Goal: Download file/media

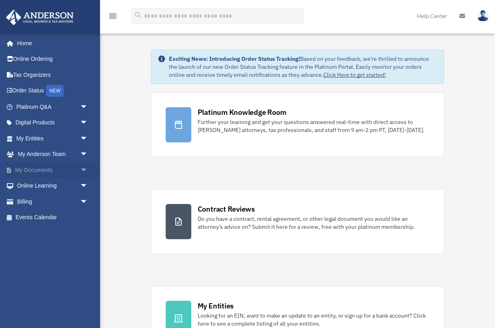
click at [83, 170] on span "arrow_drop_down" at bounding box center [88, 170] width 16 height 16
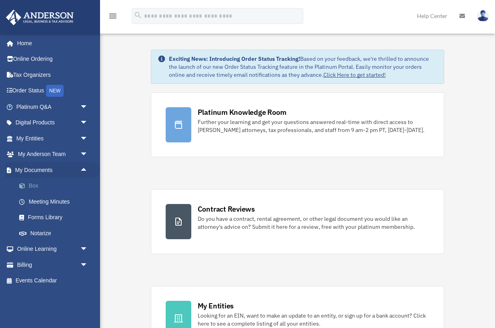
click at [53, 186] on link "Box" at bounding box center [55, 186] width 89 height 16
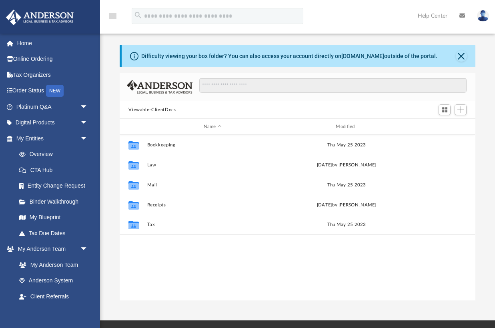
scroll to position [0, 0]
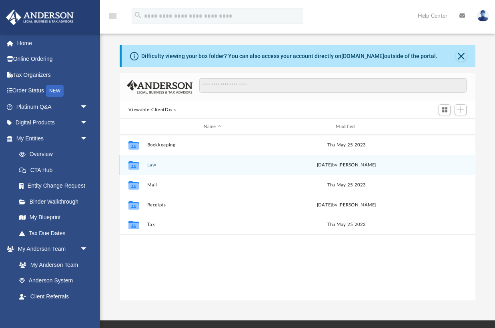
click at [151, 168] on div "Collaborated Folder Law [DATE] by [PERSON_NAME]" at bounding box center [297, 165] width 355 height 20
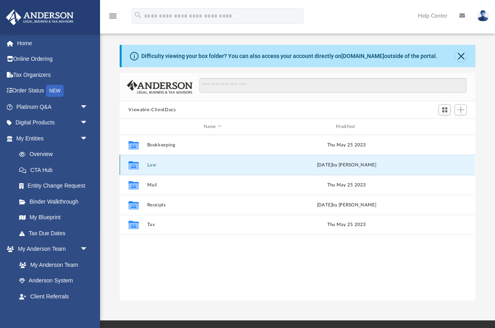
click at [150, 166] on button "Law" at bounding box center [212, 164] width 131 height 5
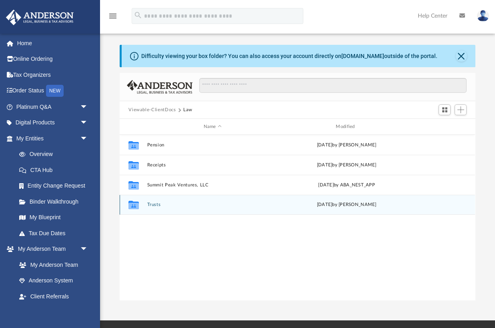
click at [153, 204] on button "Trusts" at bounding box center [212, 204] width 131 height 5
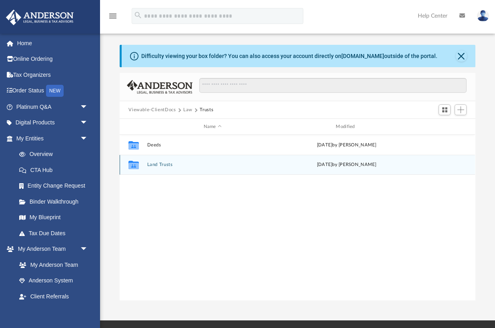
click at [160, 164] on button "Land Trusts" at bounding box center [212, 164] width 131 height 5
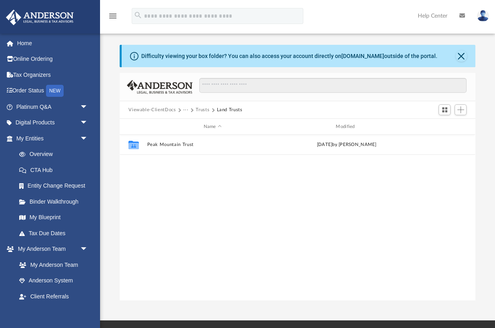
click at [160, 164] on div "Collaborated Folder Peak Mountain Trust Fri Apr 18 2025 by Cora Melot" at bounding box center [297, 218] width 355 height 166
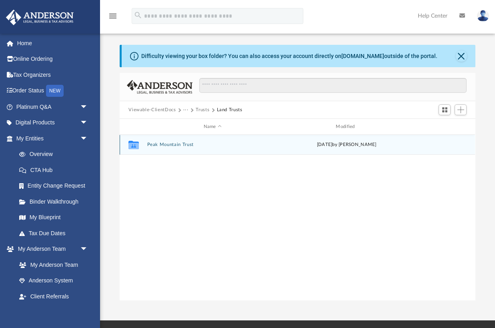
click at [161, 146] on button "Peak Mountain Trust" at bounding box center [212, 144] width 131 height 5
click at [445, 142] on span "More options" at bounding box center [444, 144] width 6 height 4
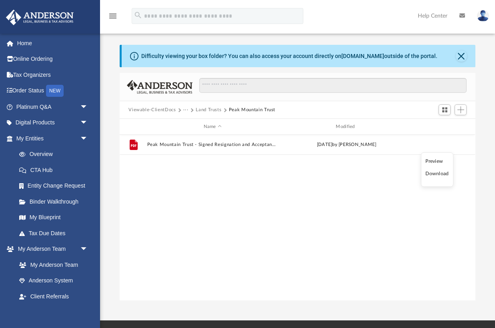
click at [435, 172] on li "Download" at bounding box center [436, 174] width 23 height 8
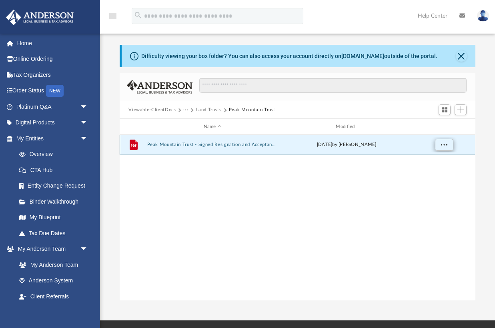
click at [444, 146] on span "More options" at bounding box center [444, 144] width 6 height 4
click at [437, 173] on li "Download" at bounding box center [436, 174] width 23 height 8
click at [215, 110] on button "Land Trusts" at bounding box center [209, 109] width 26 height 7
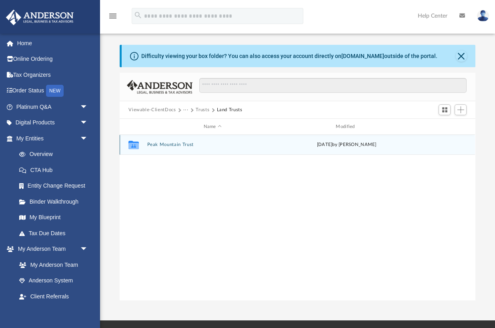
click at [175, 145] on button "Peak Mountain Trust" at bounding box center [212, 144] width 131 height 5
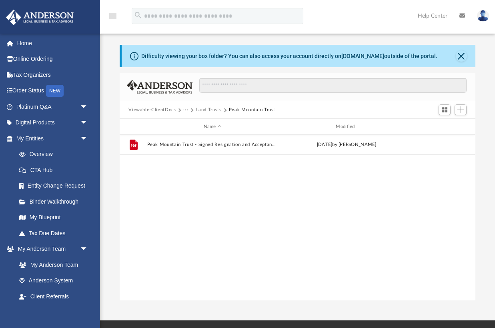
click at [167, 111] on button "Viewable-ClientDocs" at bounding box center [151, 109] width 47 height 7
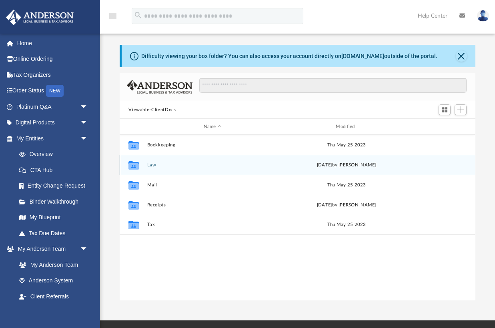
click at [152, 167] on button "Law" at bounding box center [212, 164] width 131 height 5
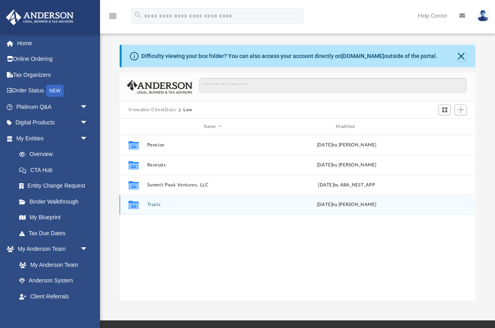
click at [155, 205] on button "Trusts" at bounding box center [212, 204] width 131 height 5
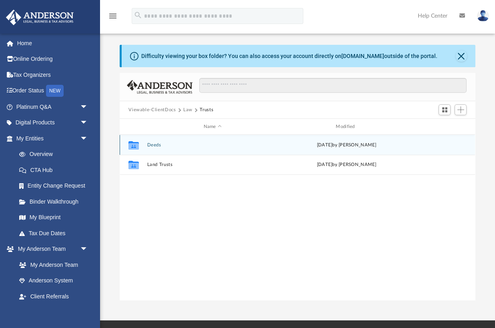
click at [158, 146] on button "Deeds" at bounding box center [212, 144] width 131 height 5
click at [190, 145] on button "Deed - 1671 Carol Lee Lane" at bounding box center [212, 144] width 131 height 5
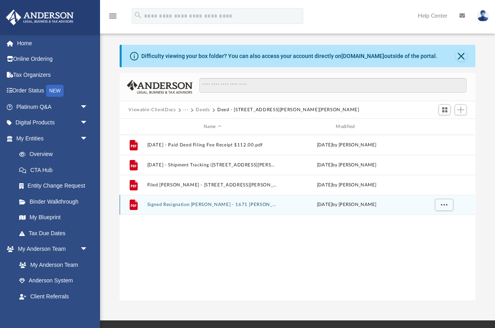
click at [217, 205] on button "Signed Resignation Grant Deed - 1671 Carol Lee Lane.pdf" at bounding box center [212, 204] width 131 height 5
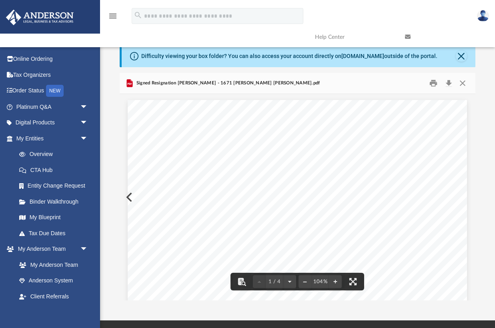
scroll to position [0, 0]
click at [448, 86] on button "Download" at bounding box center [448, 83] width 14 height 12
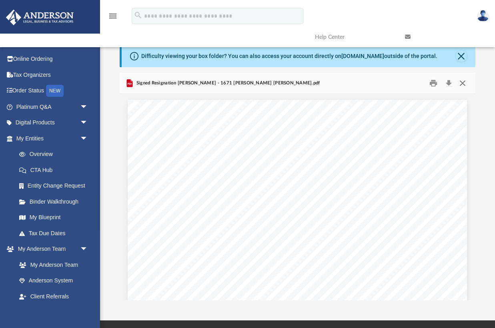
click at [460, 81] on button "Close" at bounding box center [462, 83] width 14 height 12
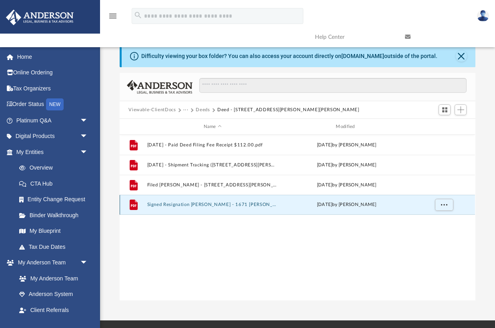
click at [202, 205] on button "Signed Resignation Grant Deed - 1671 Carol Lee Lane.pdf" at bounding box center [212, 204] width 131 height 5
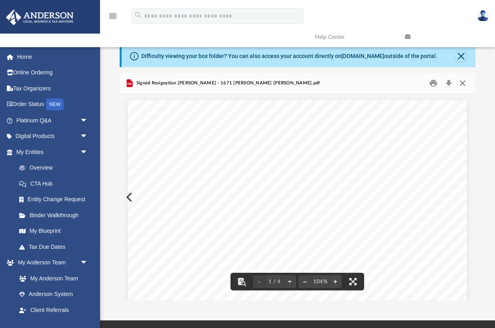
click at [462, 82] on button "Close" at bounding box center [462, 83] width 14 height 12
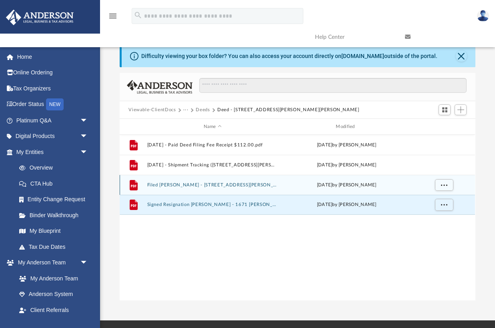
click at [208, 187] on button "Filed Grant Deed - 1671 Carol Lee Lane.pdf" at bounding box center [212, 184] width 131 height 5
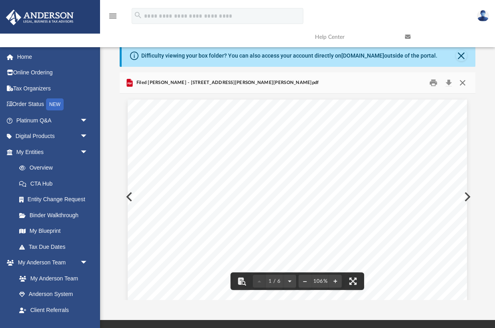
click at [462, 82] on button "Close" at bounding box center [462, 83] width 14 height 12
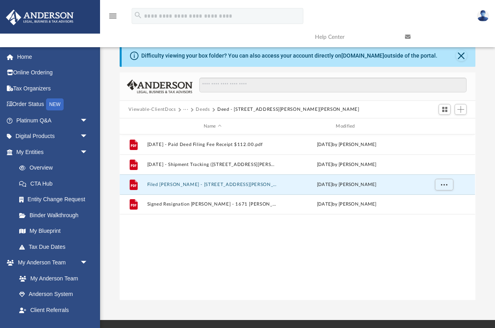
click at [160, 109] on button "Viewable-ClientDocs" at bounding box center [151, 109] width 47 height 7
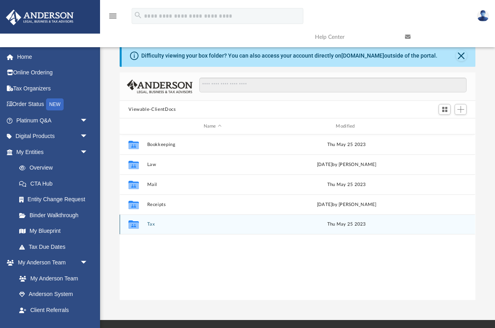
click at [151, 227] on button "Tax" at bounding box center [212, 224] width 131 height 5
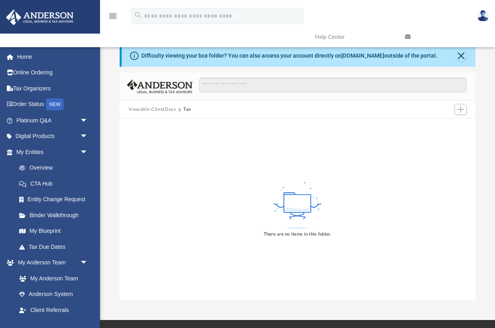
click at [154, 109] on button "Viewable-ClientDocs" at bounding box center [151, 109] width 47 height 7
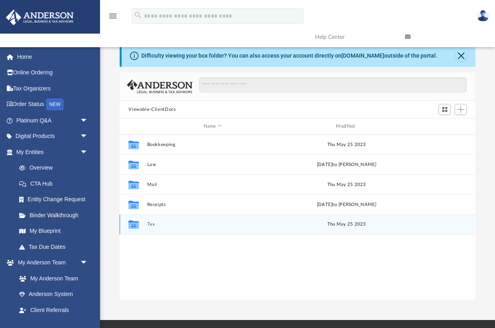
scroll to position [0, 0]
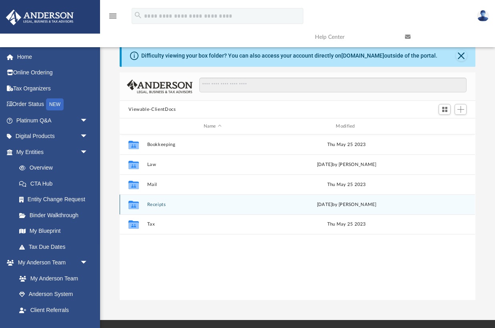
click at [157, 204] on button "Receipts" at bounding box center [212, 204] width 131 height 5
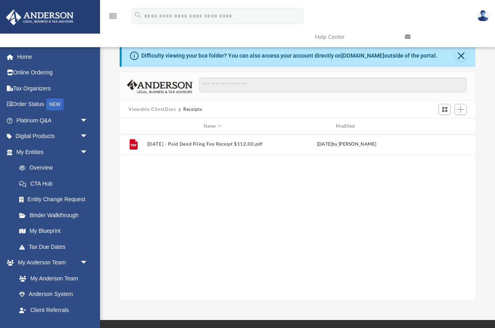
click at [148, 109] on button "Viewable-ClientDocs" at bounding box center [151, 109] width 47 height 7
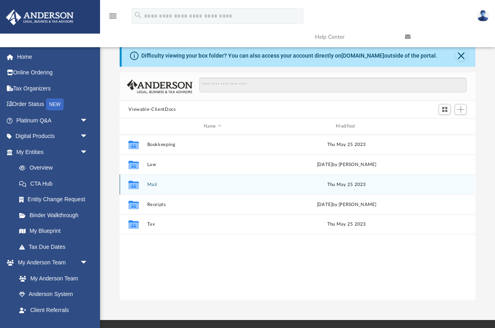
click at [153, 186] on button "Mail" at bounding box center [212, 184] width 131 height 5
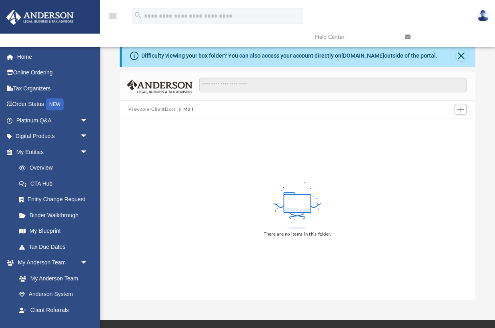
click at [149, 112] on button "Viewable-ClientDocs" at bounding box center [151, 109] width 47 height 7
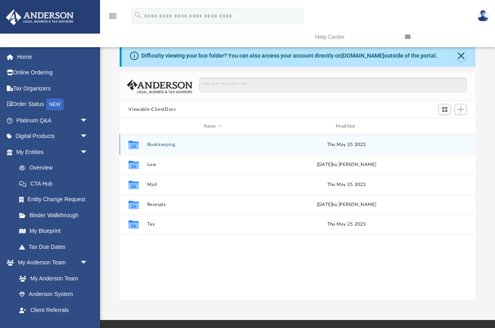
click at [152, 146] on button "Bookkeeping" at bounding box center [212, 144] width 131 height 5
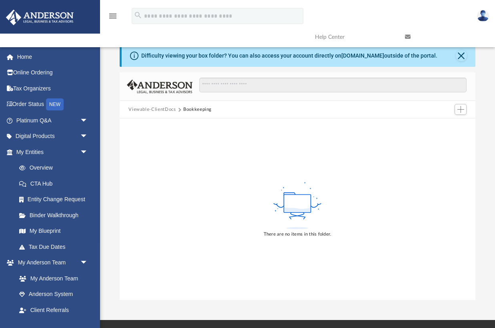
click at [154, 112] on button "Viewable-ClientDocs" at bounding box center [151, 109] width 47 height 7
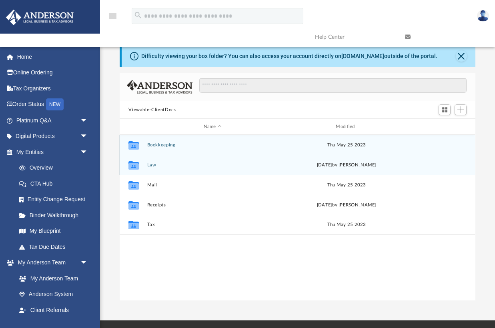
scroll to position [0, 0]
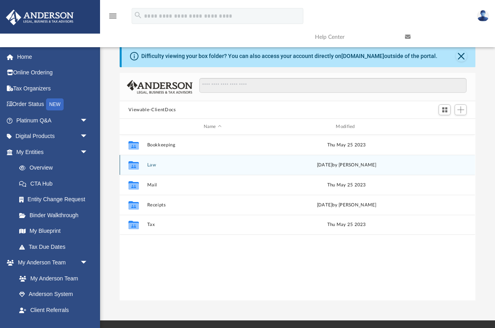
click at [152, 165] on button "Law" at bounding box center [212, 164] width 131 height 5
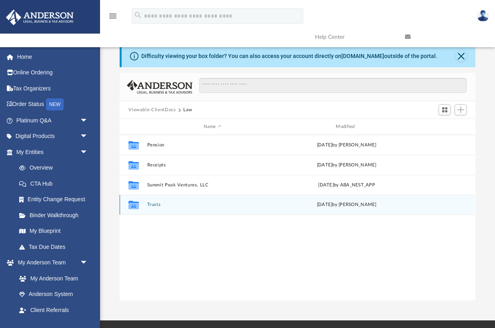
click at [158, 204] on button "Trusts" at bounding box center [212, 204] width 131 height 5
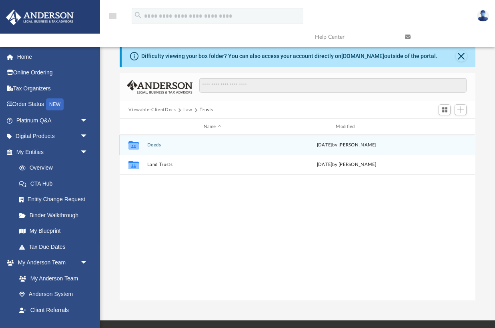
click at [156, 142] on button "Deeds" at bounding box center [212, 144] width 131 height 5
click at [153, 146] on button "Deed - 1671 Carol Lee Lane" at bounding box center [212, 144] width 131 height 5
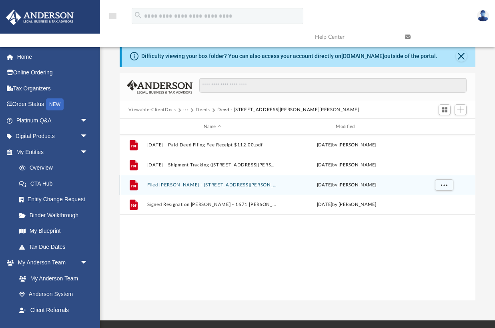
click at [161, 184] on button "Filed Grant Deed - 1671 Carol Lee Lane.pdf" at bounding box center [212, 184] width 131 height 5
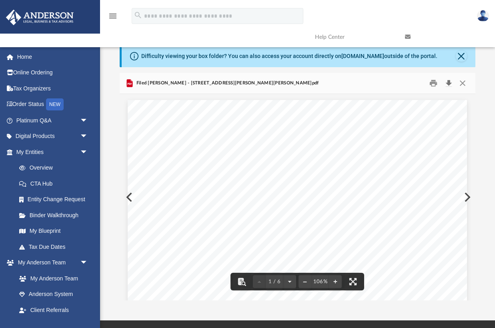
click at [448, 84] on button "Download" at bounding box center [448, 83] width 14 height 12
